Goal: Task Accomplishment & Management: Use online tool/utility

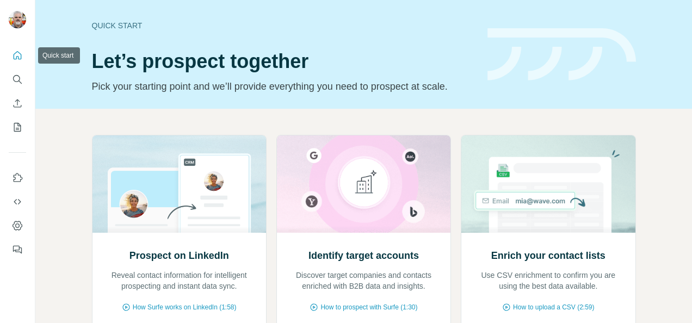
click at [20, 54] on icon "Quick start" at bounding box center [18, 55] width 8 height 8
click at [17, 52] on icon "Quick start" at bounding box center [17, 55] width 11 height 11
click at [197, 308] on span "How Surfe works on LinkedIn (1:58)" at bounding box center [185, 307] width 104 height 10
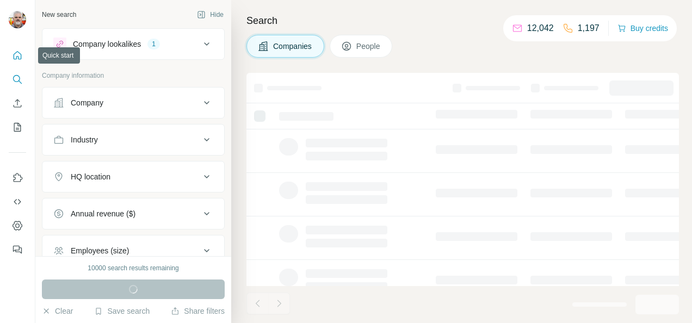
click at [18, 55] on icon "Quick start" at bounding box center [17, 55] width 11 height 11
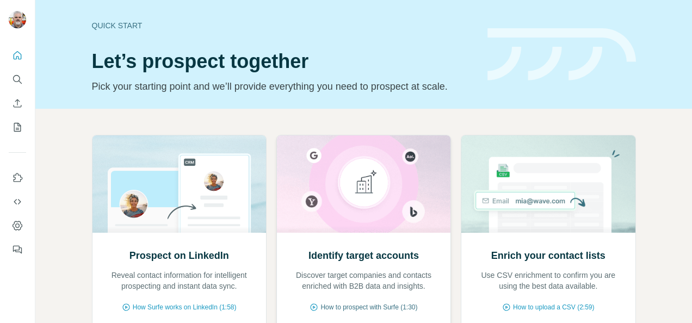
click at [356, 302] on span "How to prospect with Surfe (1:30)" at bounding box center [368, 307] width 97 height 10
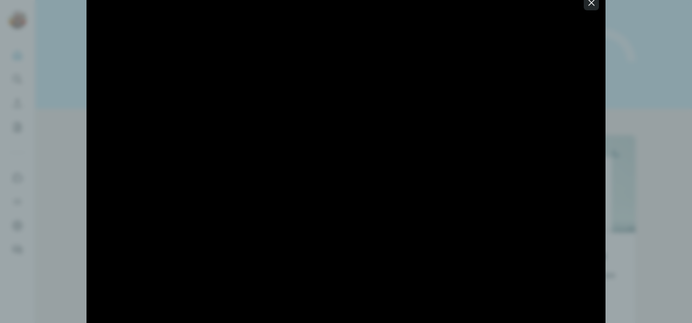
click at [592, 6] on icon "button" at bounding box center [591, 2] width 11 height 11
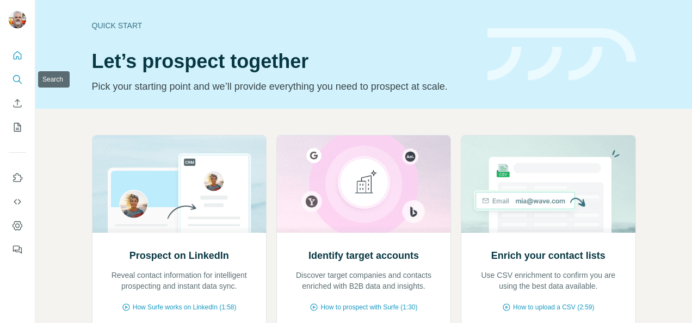
click at [12, 76] on icon "Search" at bounding box center [17, 79] width 11 height 11
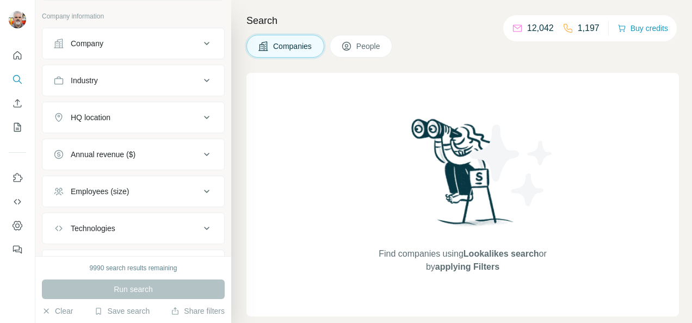
scroll to position [56, 0]
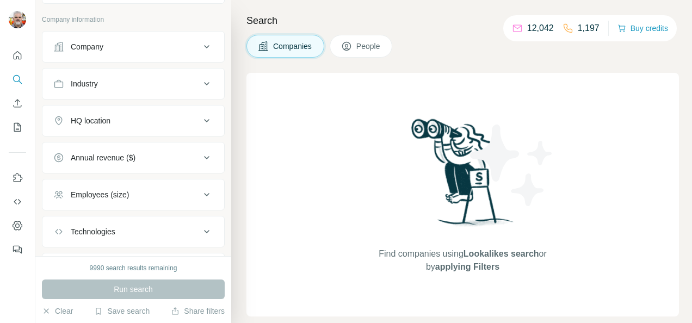
click at [200, 118] on icon at bounding box center [206, 120] width 13 height 13
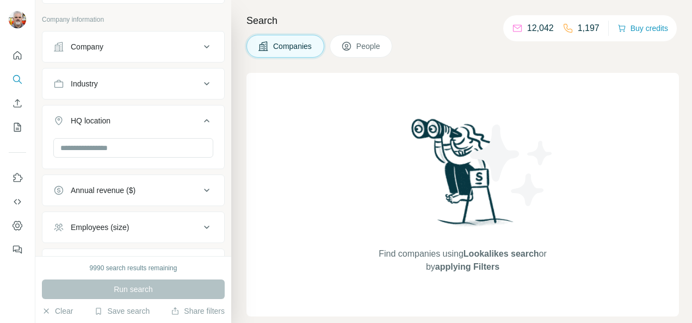
click at [204, 119] on icon at bounding box center [206, 120] width 5 height 3
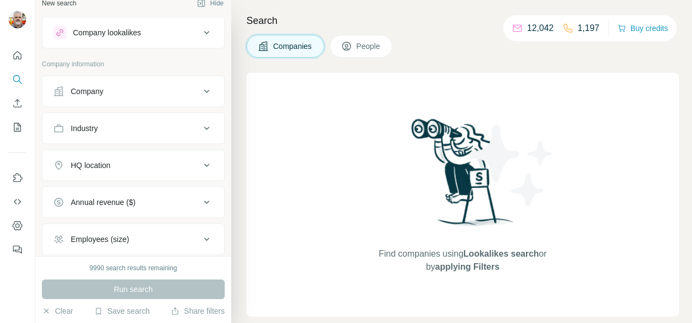
scroll to position [0, 0]
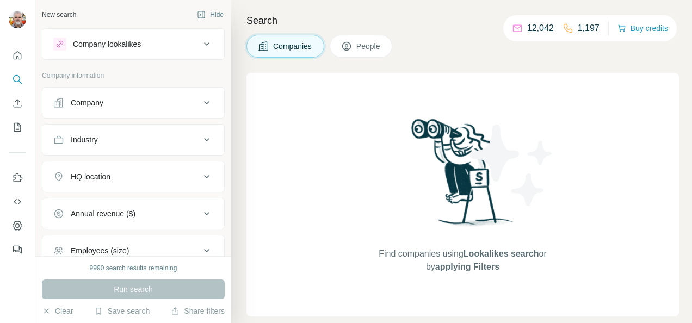
click at [200, 45] on icon at bounding box center [206, 44] width 13 height 13
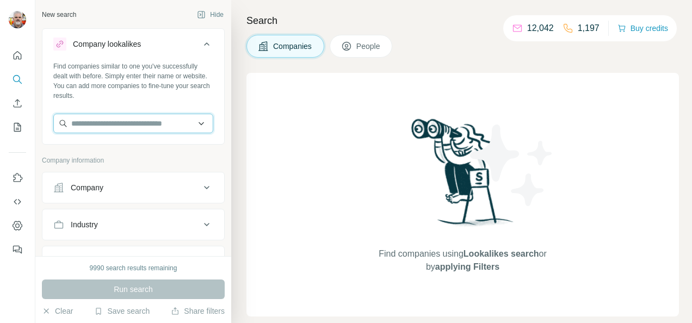
click at [102, 124] on input "text" at bounding box center [133, 124] width 160 height 20
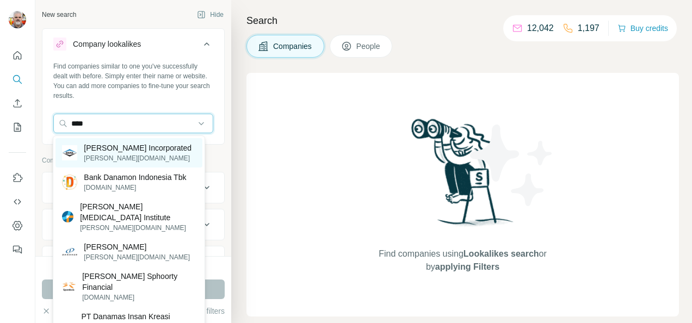
type input "****"
click at [111, 152] on p "[PERSON_NAME] Incorporated" at bounding box center [138, 148] width 108 height 11
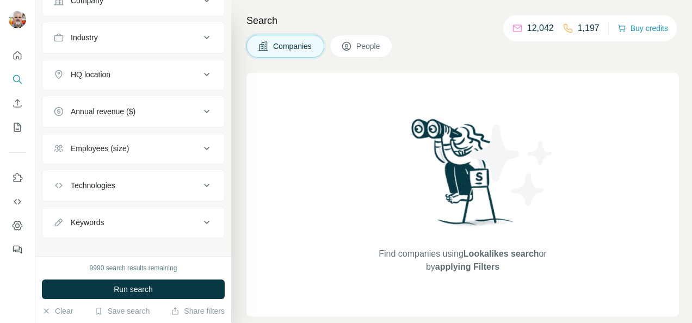
scroll to position [238, 0]
click at [165, 215] on div "Keywords" at bounding box center [126, 220] width 147 height 11
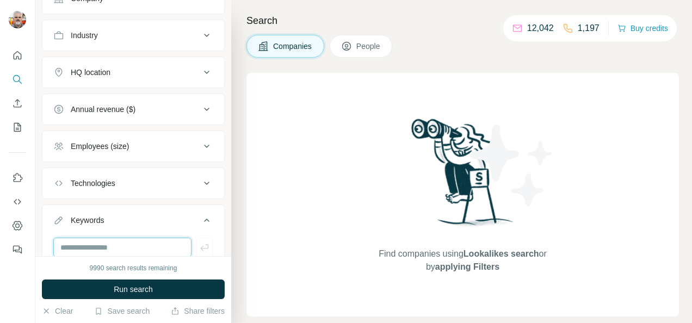
click at [134, 242] on input "text" at bounding box center [122, 248] width 138 height 20
type input "**********"
drag, startPoint x: 233, startPoint y: 208, endPoint x: 232, endPoint y: 232, distance: 23.4
click at [232, 232] on div "Search Companies People Find companies using Lookalikes search or by applying F…" at bounding box center [461, 161] width 461 height 323
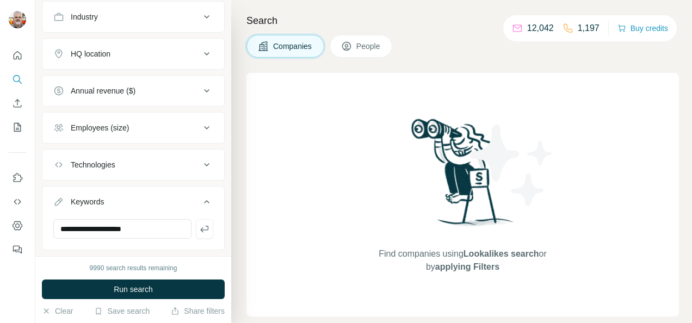
scroll to position [271, 0]
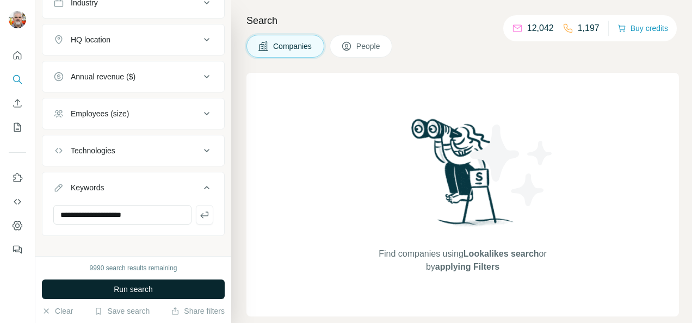
click at [182, 290] on button "Run search" at bounding box center [133, 290] width 183 height 20
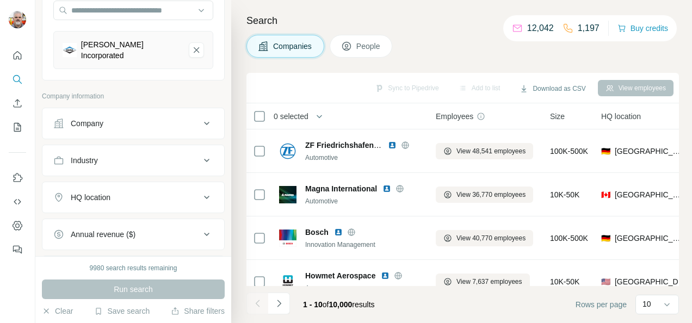
scroll to position [117, 0]
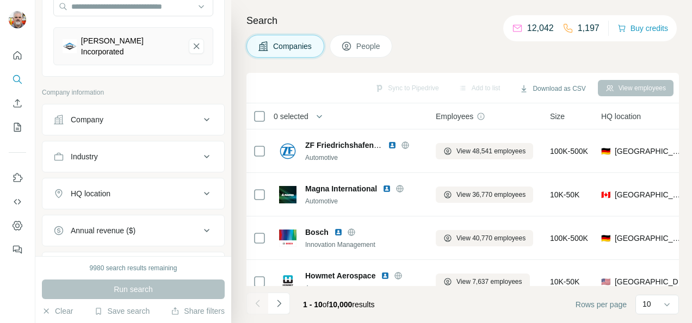
click at [200, 151] on icon at bounding box center [206, 156] width 13 height 13
click at [196, 183] on div at bounding box center [201, 184] width 11 height 20
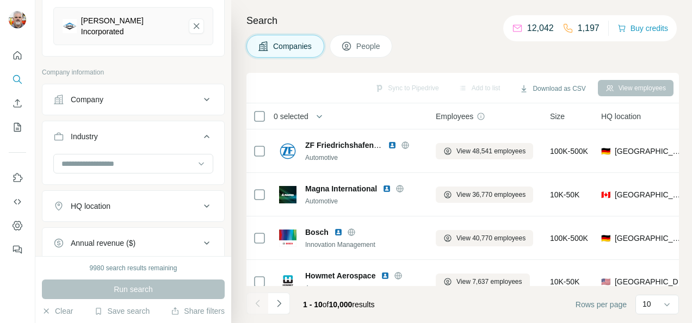
click at [200, 200] on icon at bounding box center [206, 206] width 13 height 13
click at [163, 228] on input "text" at bounding box center [133, 234] width 160 height 20
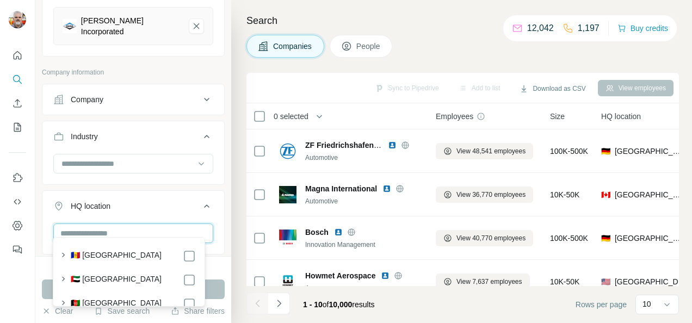
type input "*"
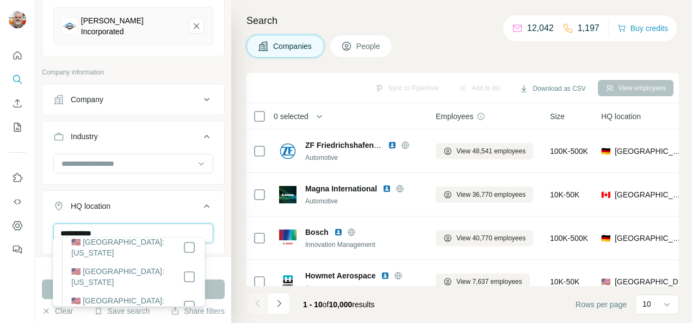
scroll to position [1063, 0]
type input "**********"
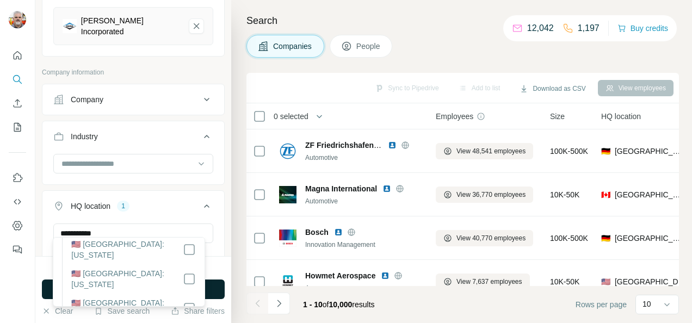
click at [214, 292] on button "Run search" at bounding box center [133, 290] width 183 height 20
